Goal: Task Accomplishment & Management: Use online tool/utility

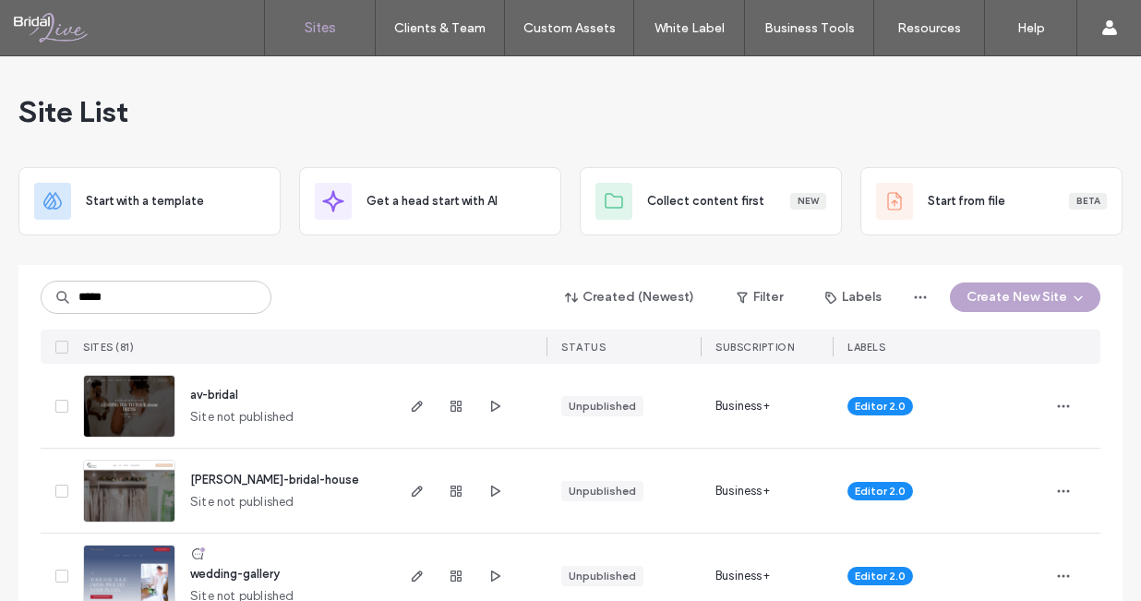
type input "*****"
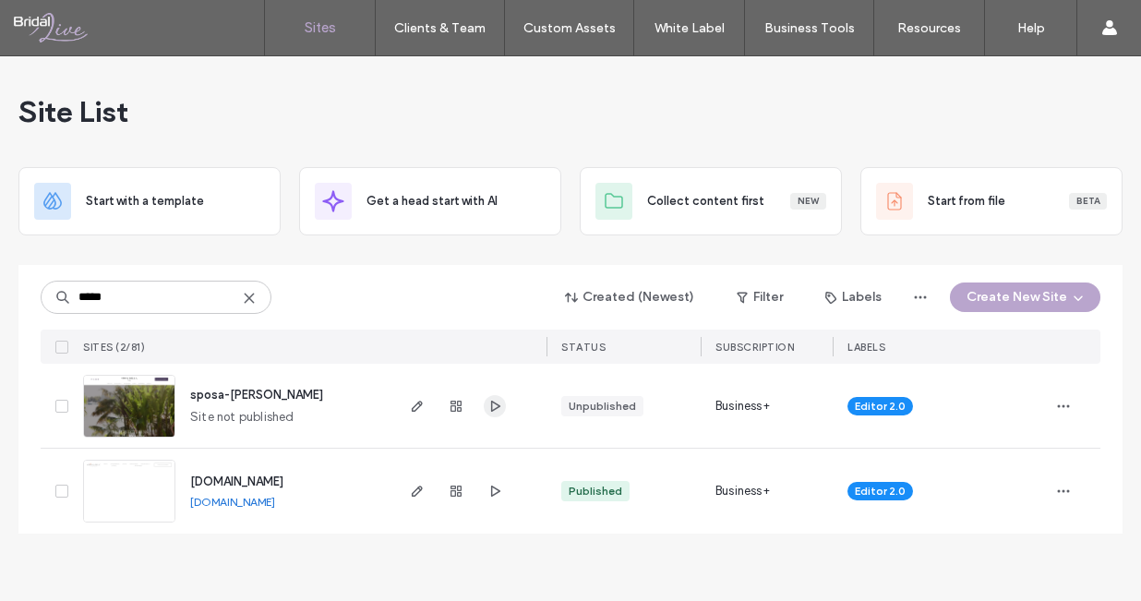
click at [492, 404] on icon "button" at bounding box center [494, 406] width 15 height 15
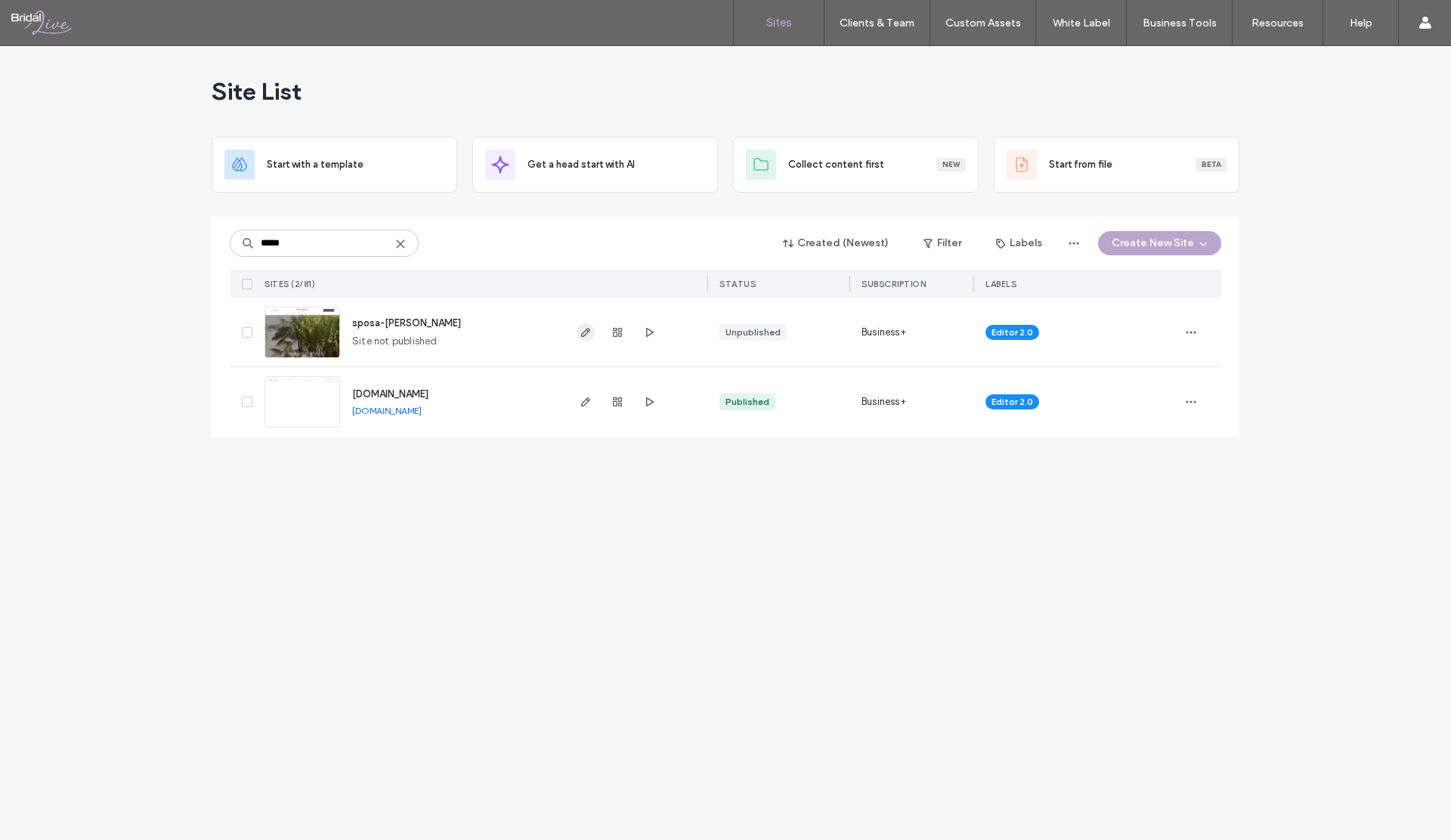
click at [589, 332] on icon "button" at bounding box center [585, 332] width 12 height 12
